Goal: Information Seeking & Learning: Learn about a topic

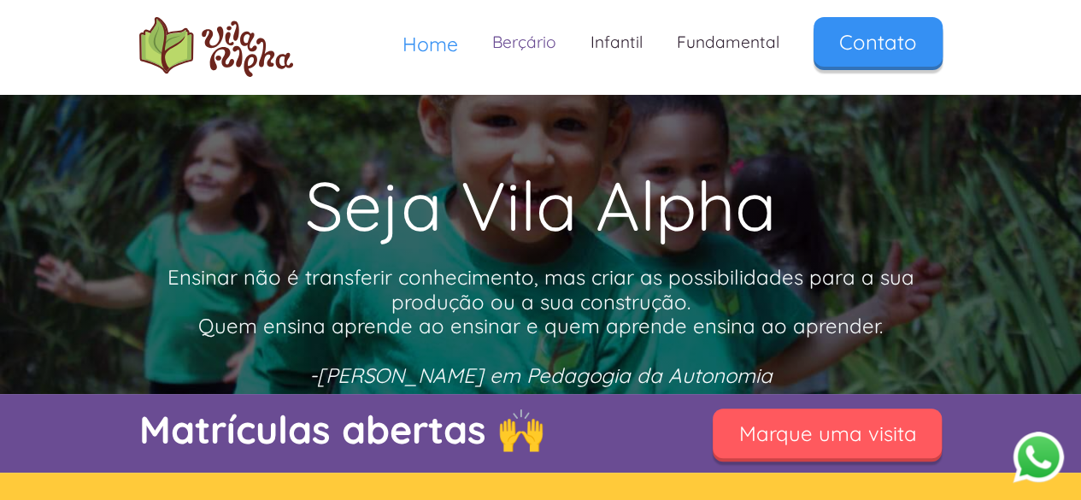
click at [534, 45] on link "Berçário" at bounding box center [524, 42] width 98 height 50
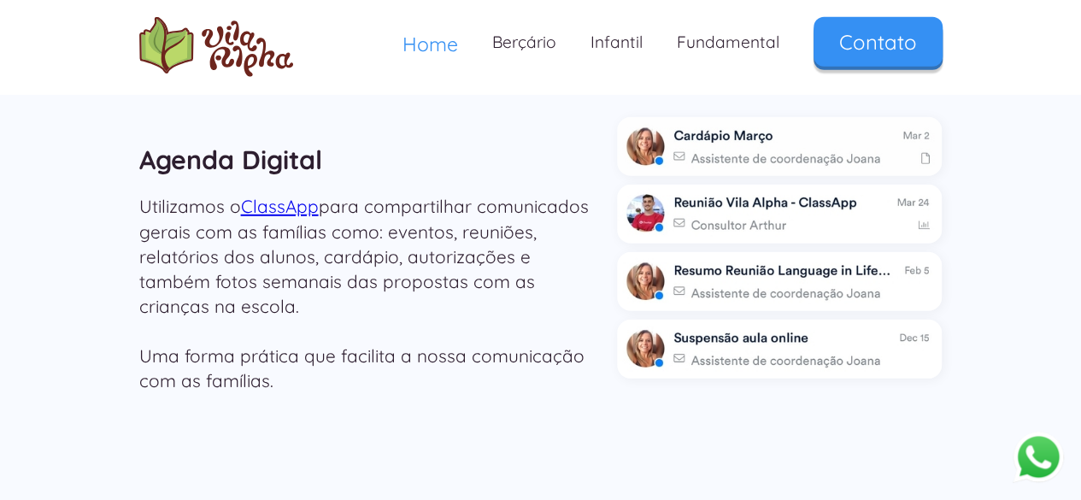
scroll to position [2223, 0]
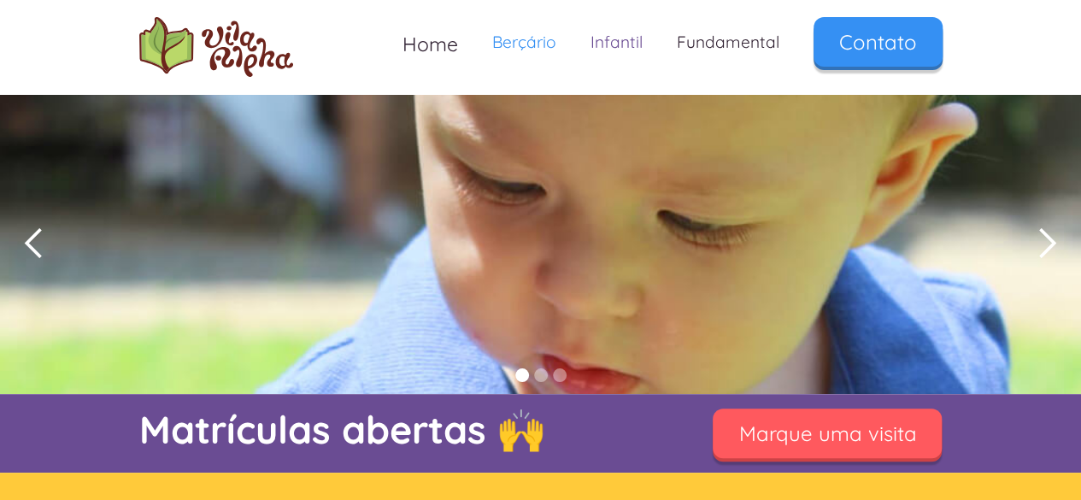
click at [614, 42] on link "Infantil" at bounding box center [617, 42] width 86 height 50
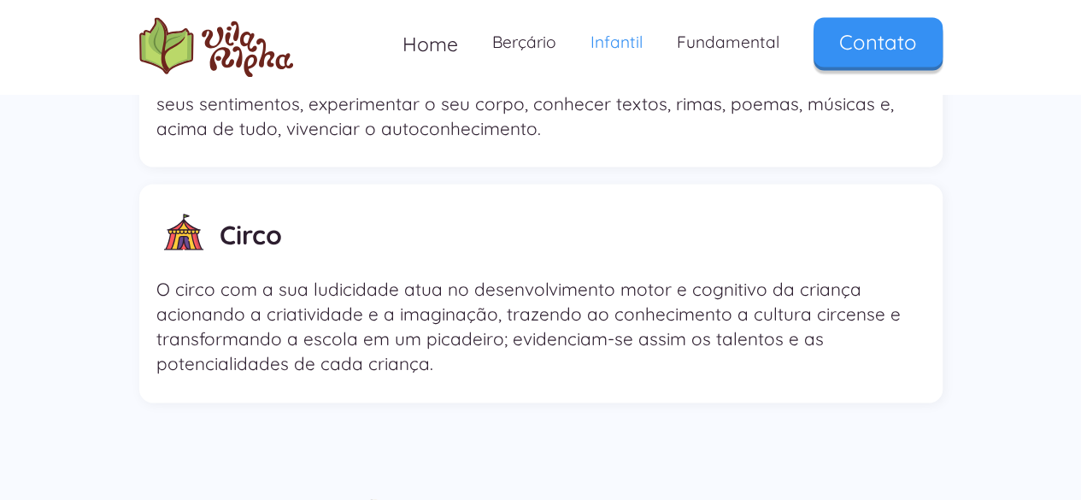
scroll to position [4616, 0]
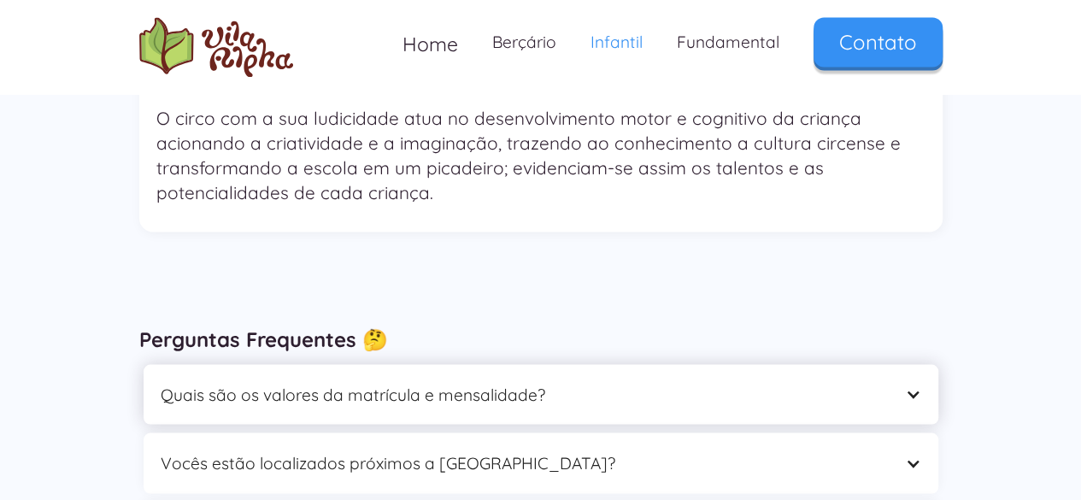
click at [562, 381] on div "Quais são os valores da matrícula e mensalidade?" at bounding box center [524, 394] width 727 height 26
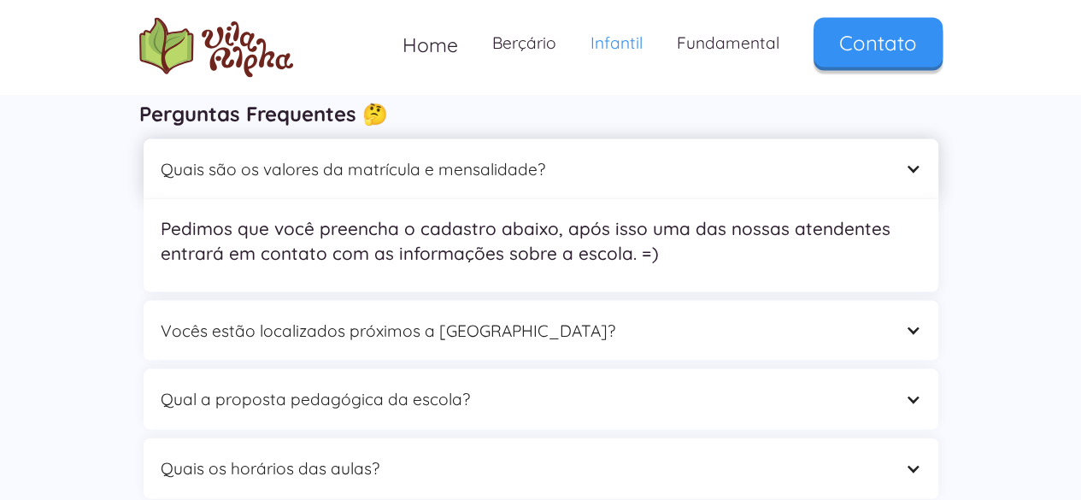
scroll to position [4872, 0]
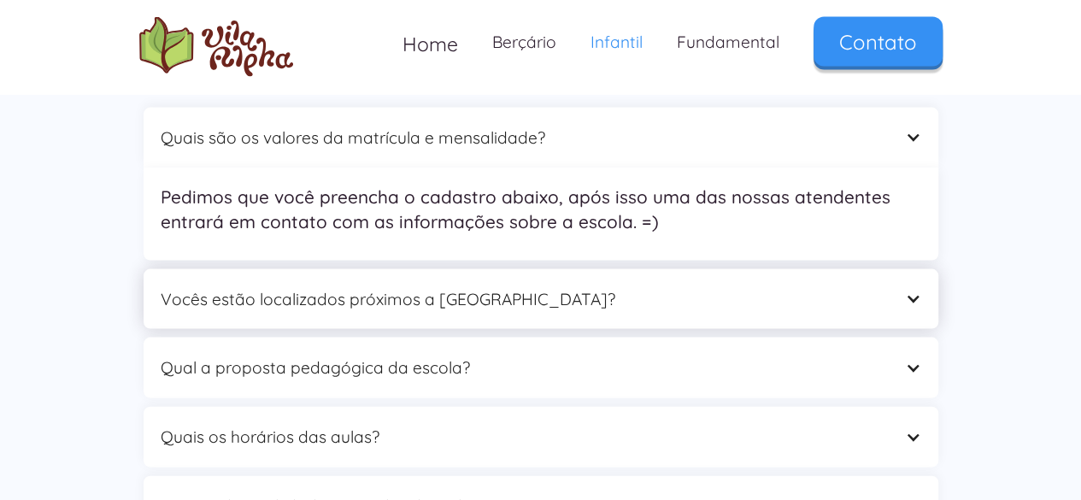
click at [544, 286] on div "Vocês estão localizados próximos a [GEOGRAPHIC_DATA]?" at bounding box center [524, 299] width 727 height 26
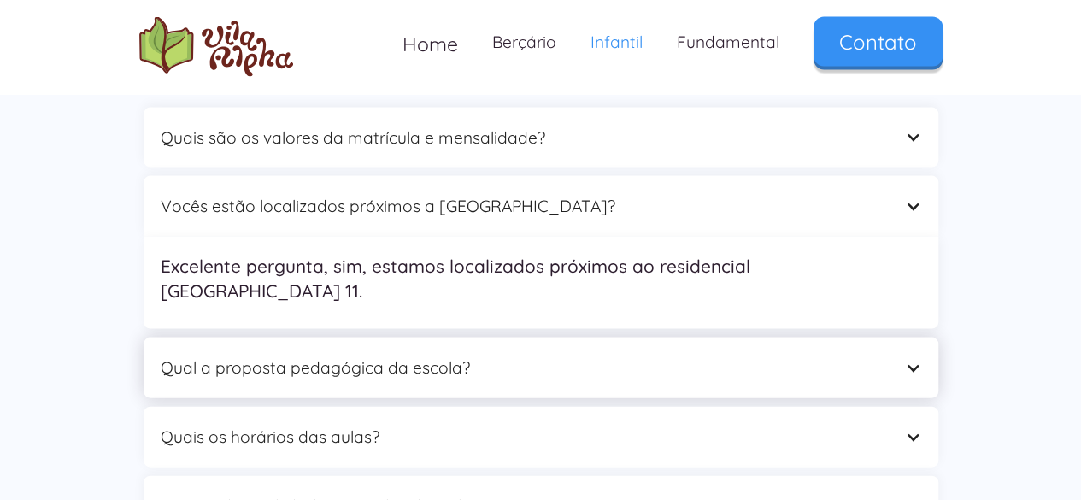
click at [538, 355] on div "Qual a proposta pedagógica da escola?" at bounding box center [524, 368] width 727 height 26
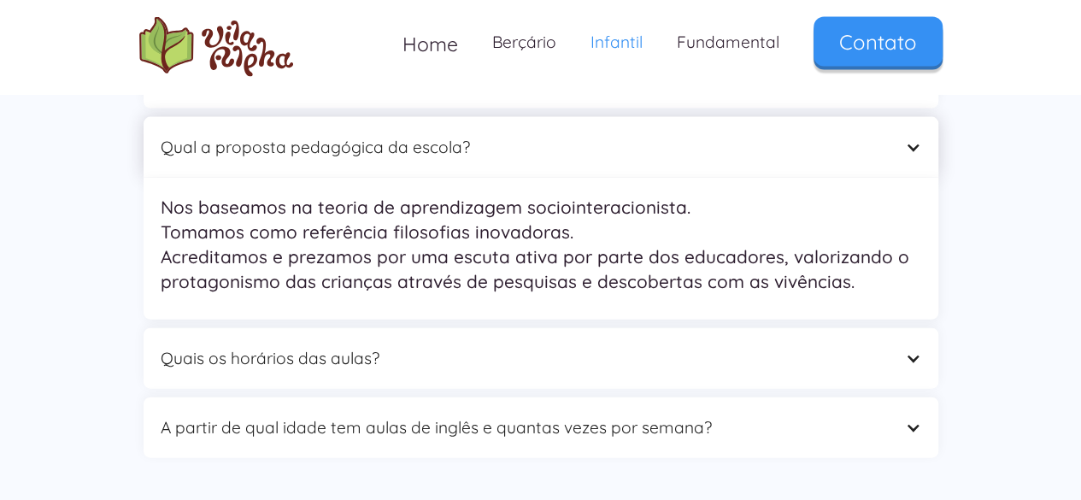
scroll to position [5043, 0]
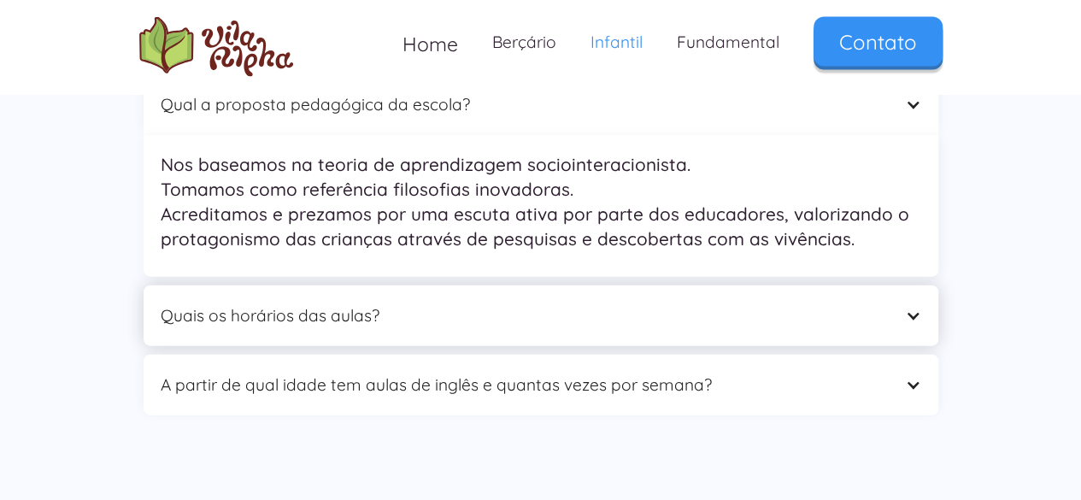
click at [512, 303] on div "Quais os horários das aulas?" at bounding box center [524, 316] width 727 height 26
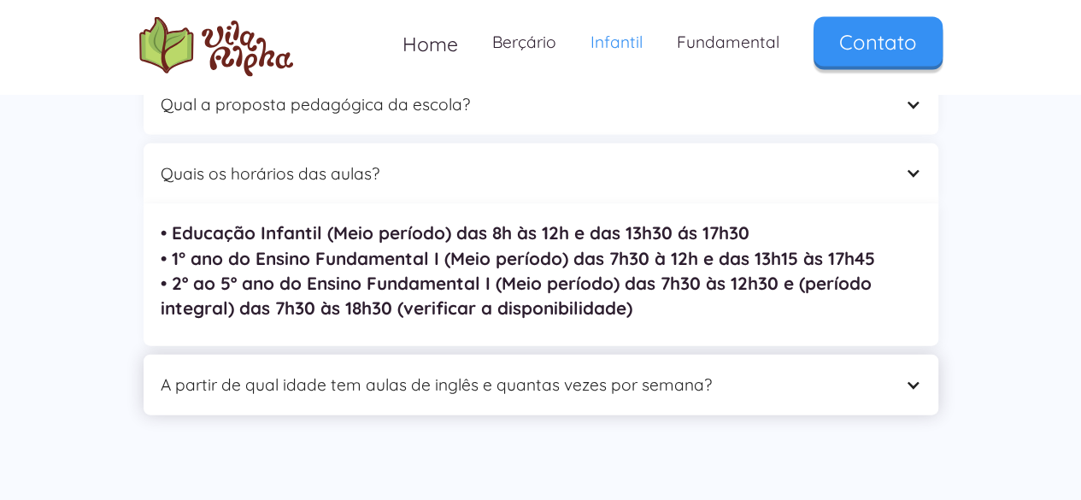
click at [710, 372] on div "A partir de qual idade tem aulas de inglês e quantas vezes por semana?" at bounding box center [524, 385] width 727 height 26
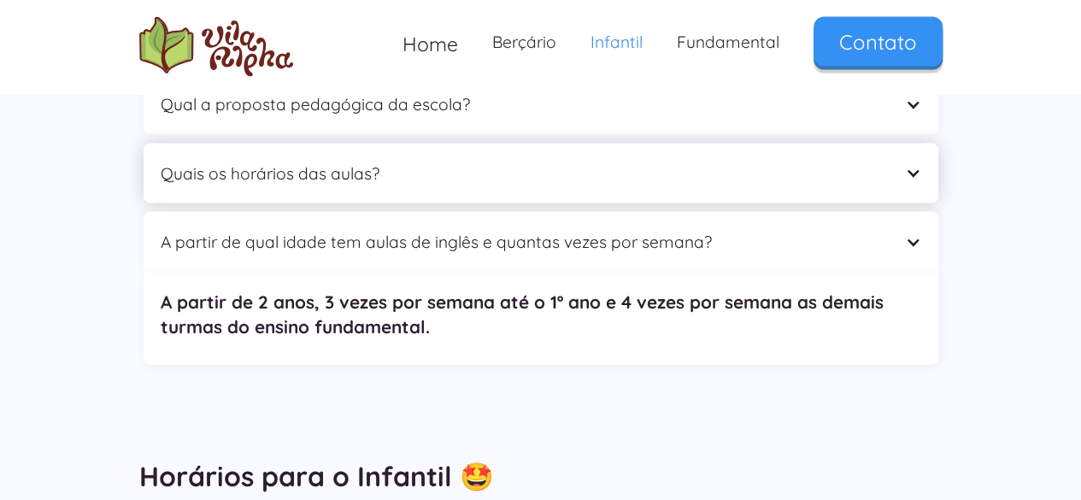
click at [556, 161] on div "Quais os horários das aulas?" at bounding box center [524, 174] width 727 height 26
